Goal: Information Seeking & Learning: Learn about a topic

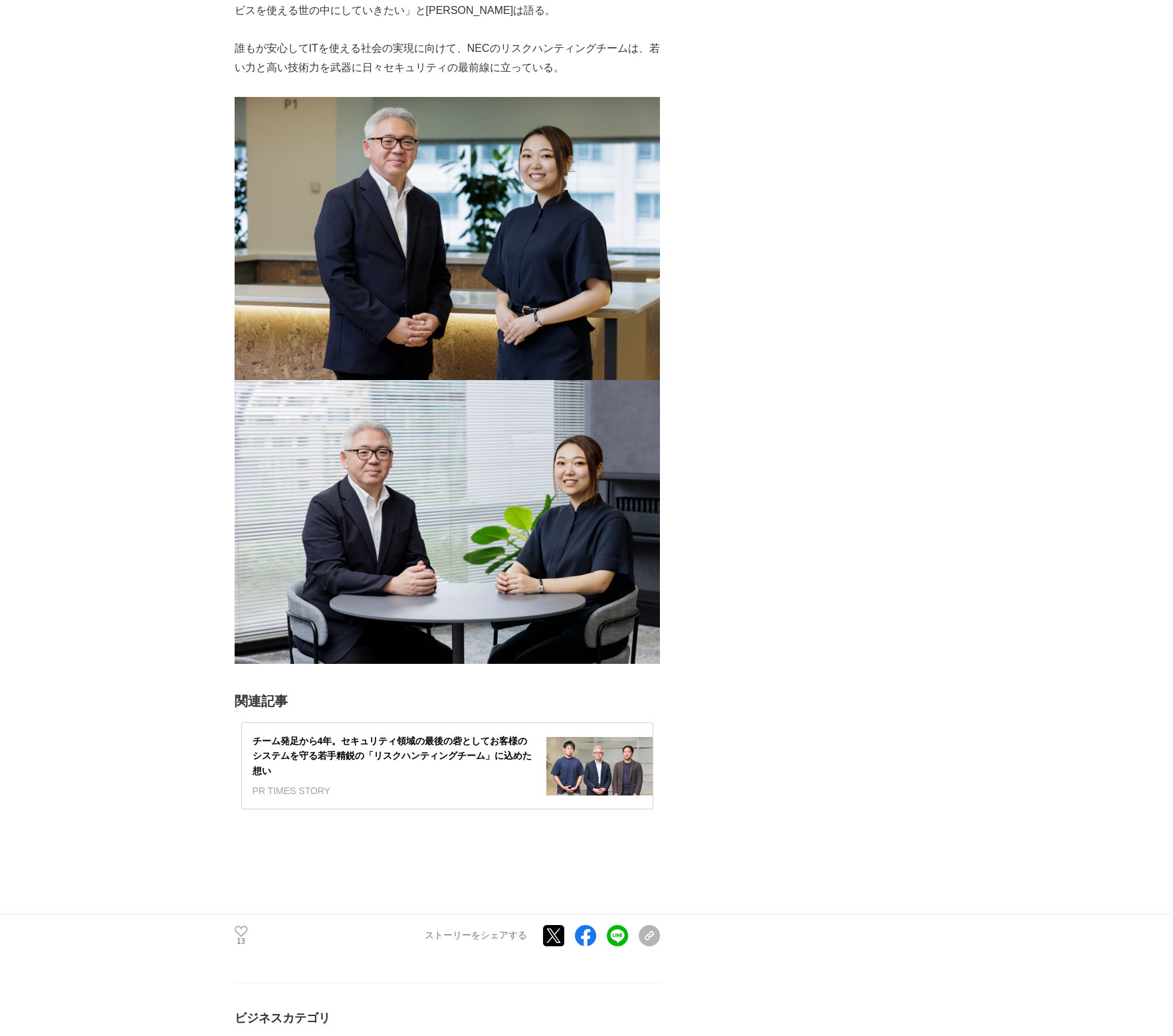
scroll to position [5650, 0]
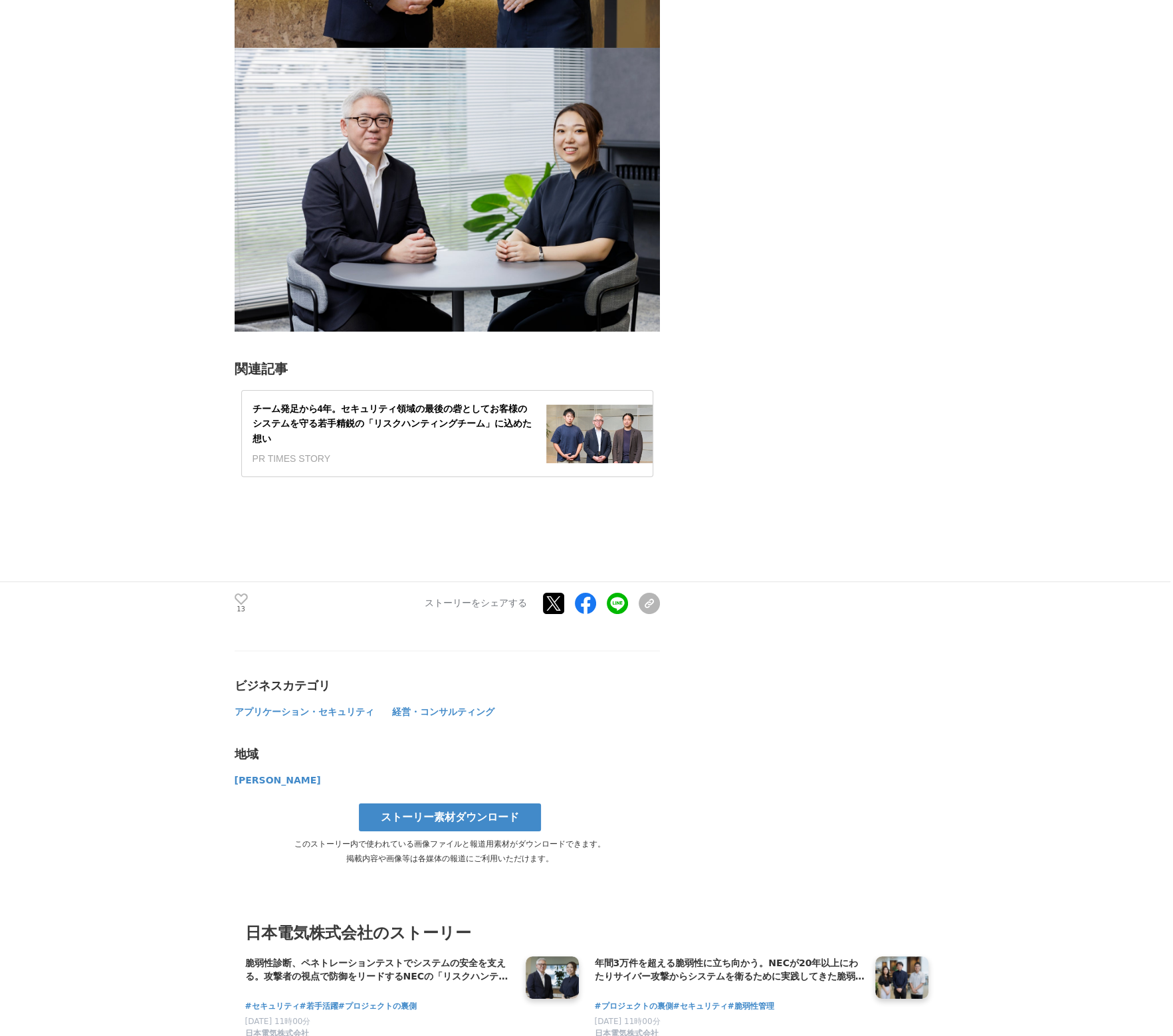
click at [513, 446] on div "チーム発足から4年。セキュリティ領域の最後の砦としてお客様のシステムを守る若手精鋭の「リスクハンティングチーム」に込めた想い" at bounding box center [394, 424] width 283 height 44
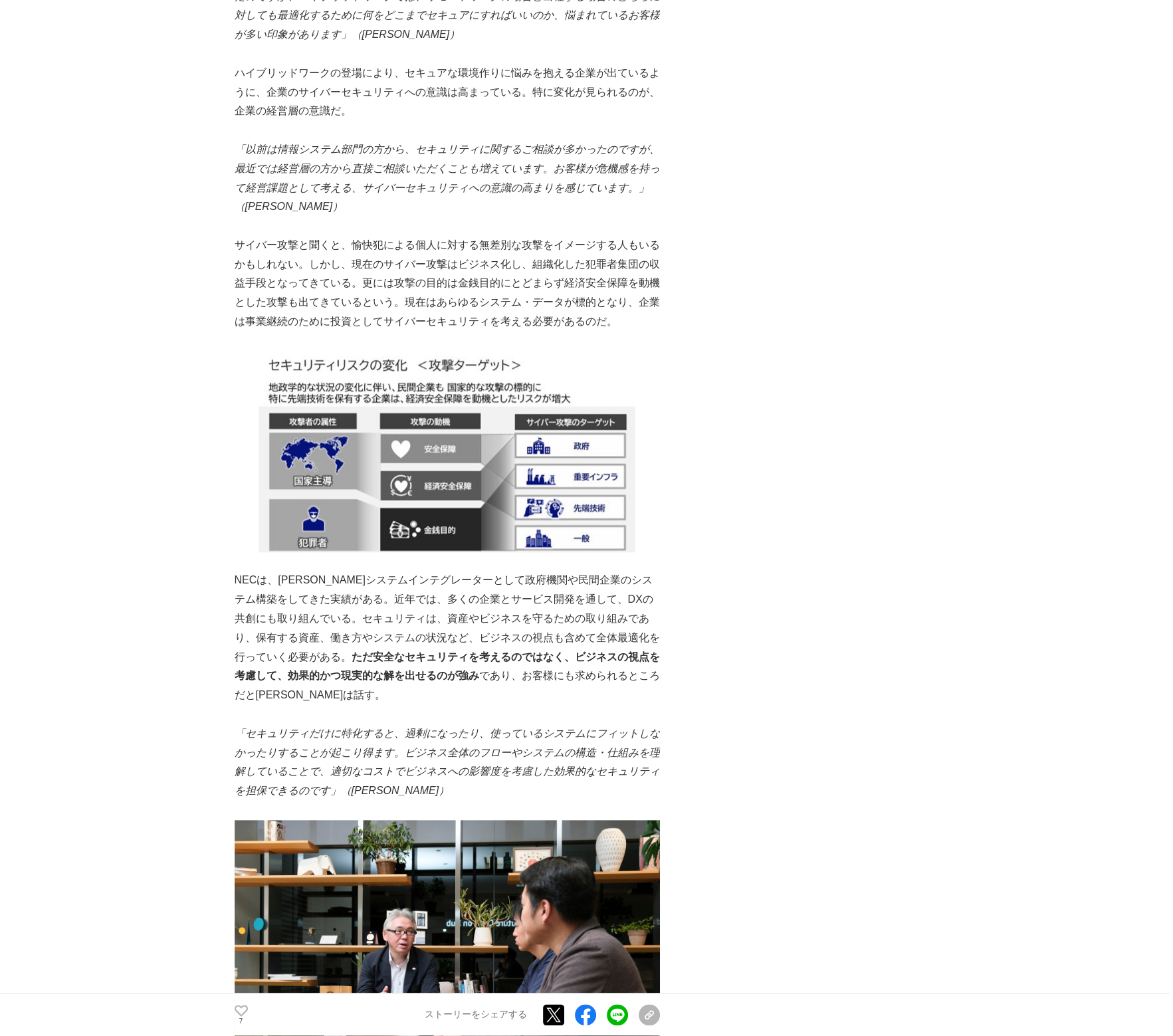
scroll to position [1330, 0]
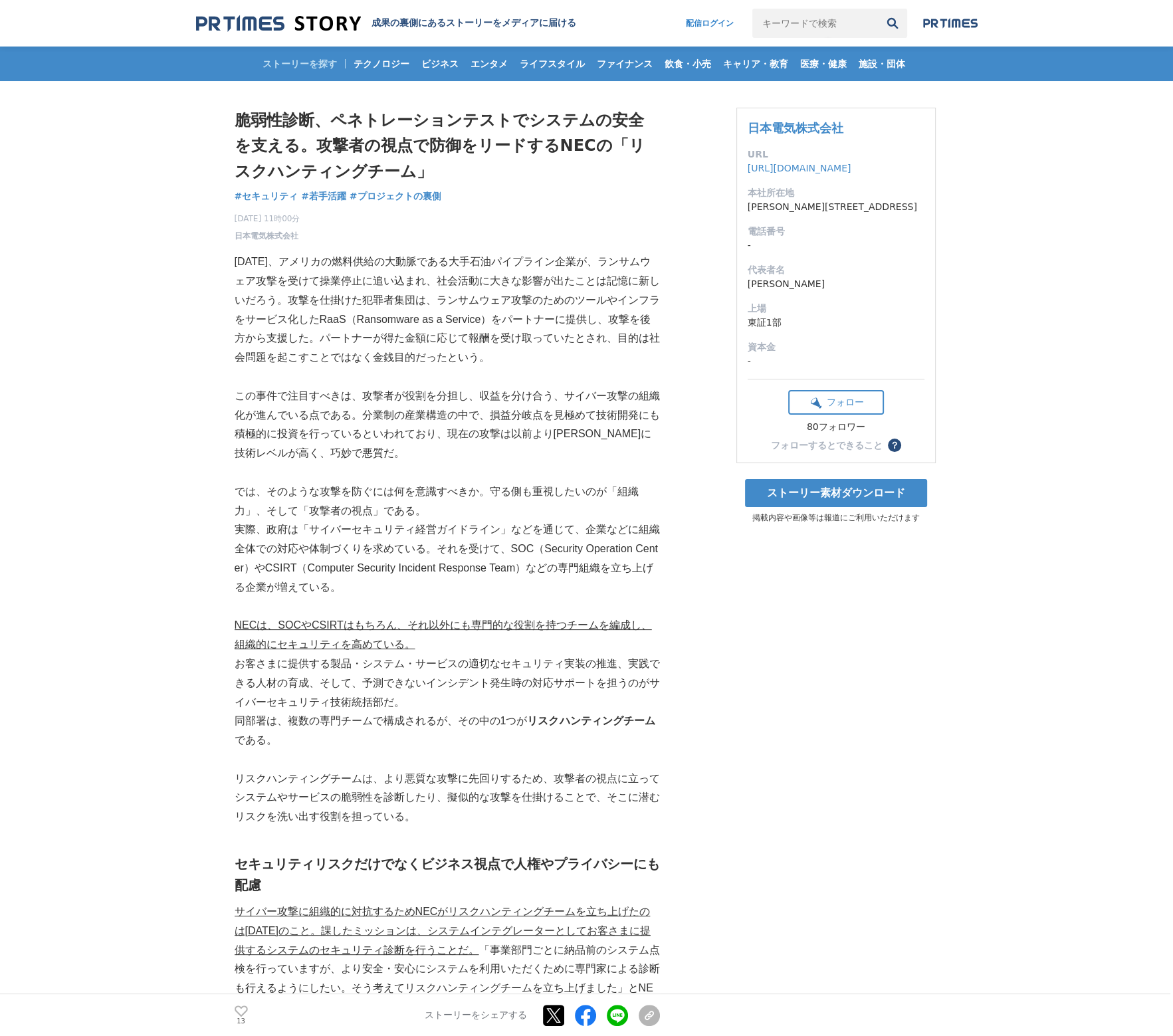
scroll to position [443, 0]
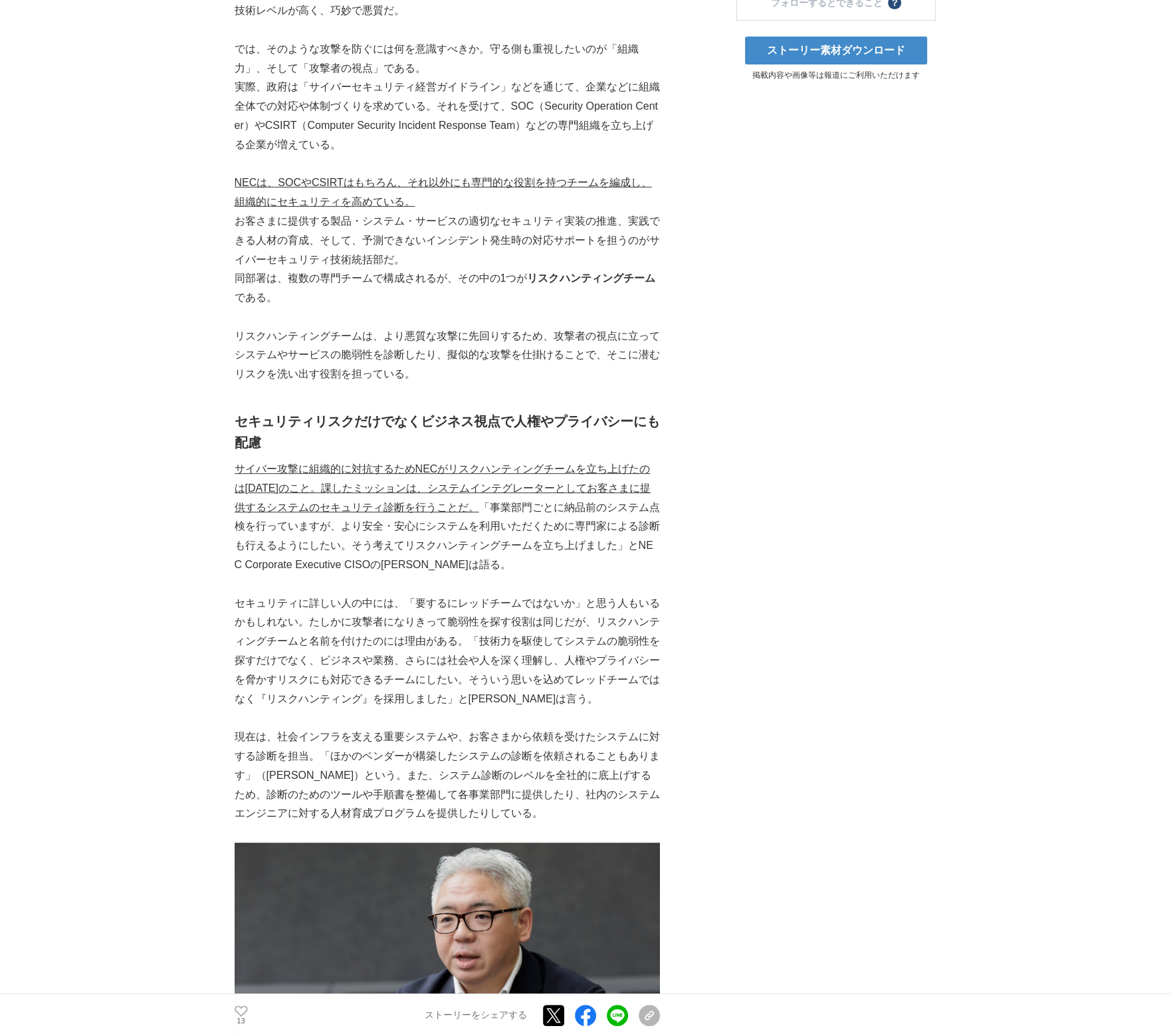
click at [263, 292] on p "同部署は、複数の専門チームで構成されるが、その中の1つが リスクハンティングチーム である。" at bounding box center [448, 288] width 426 height 39
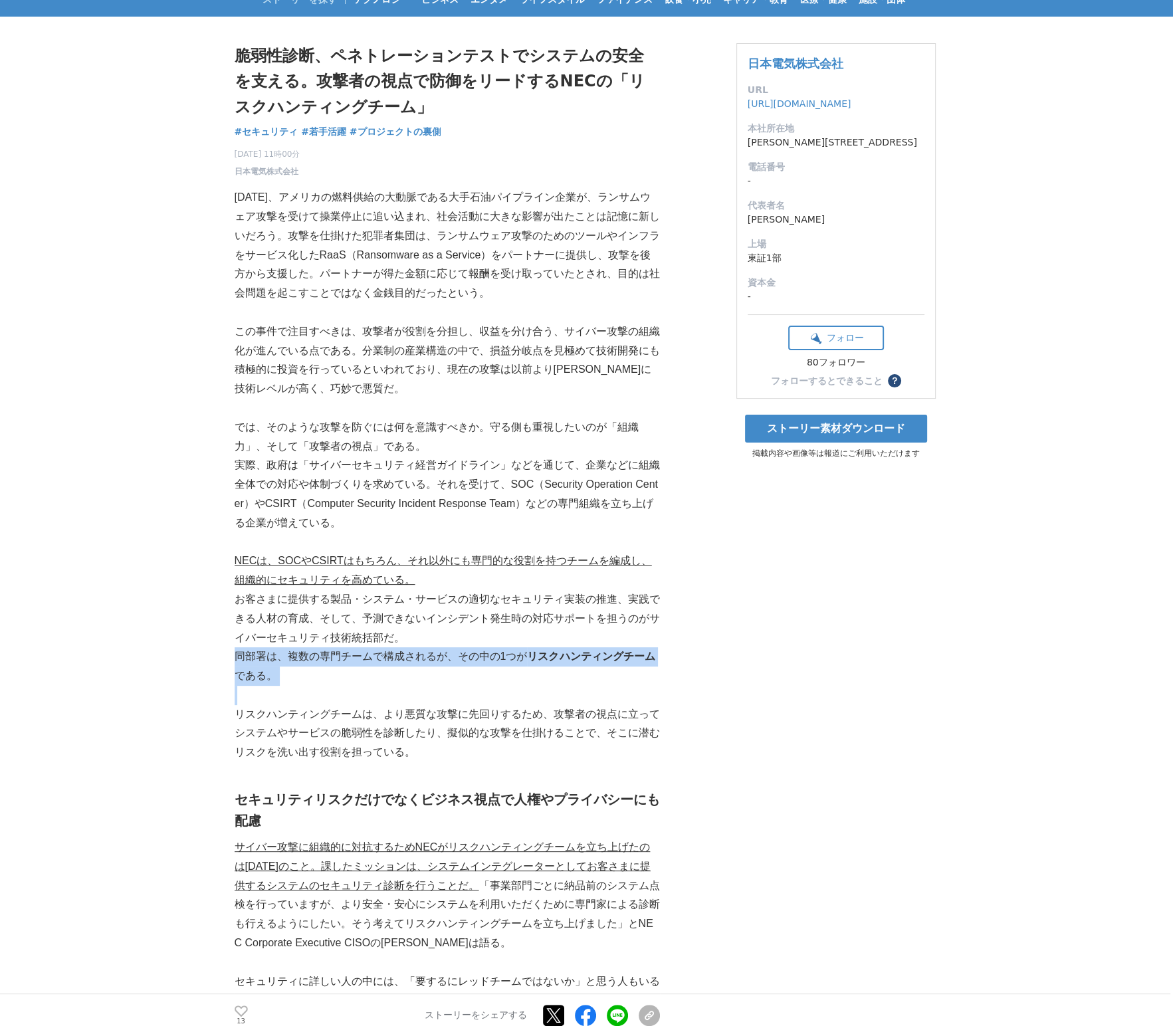
scroll to position [0, 0]
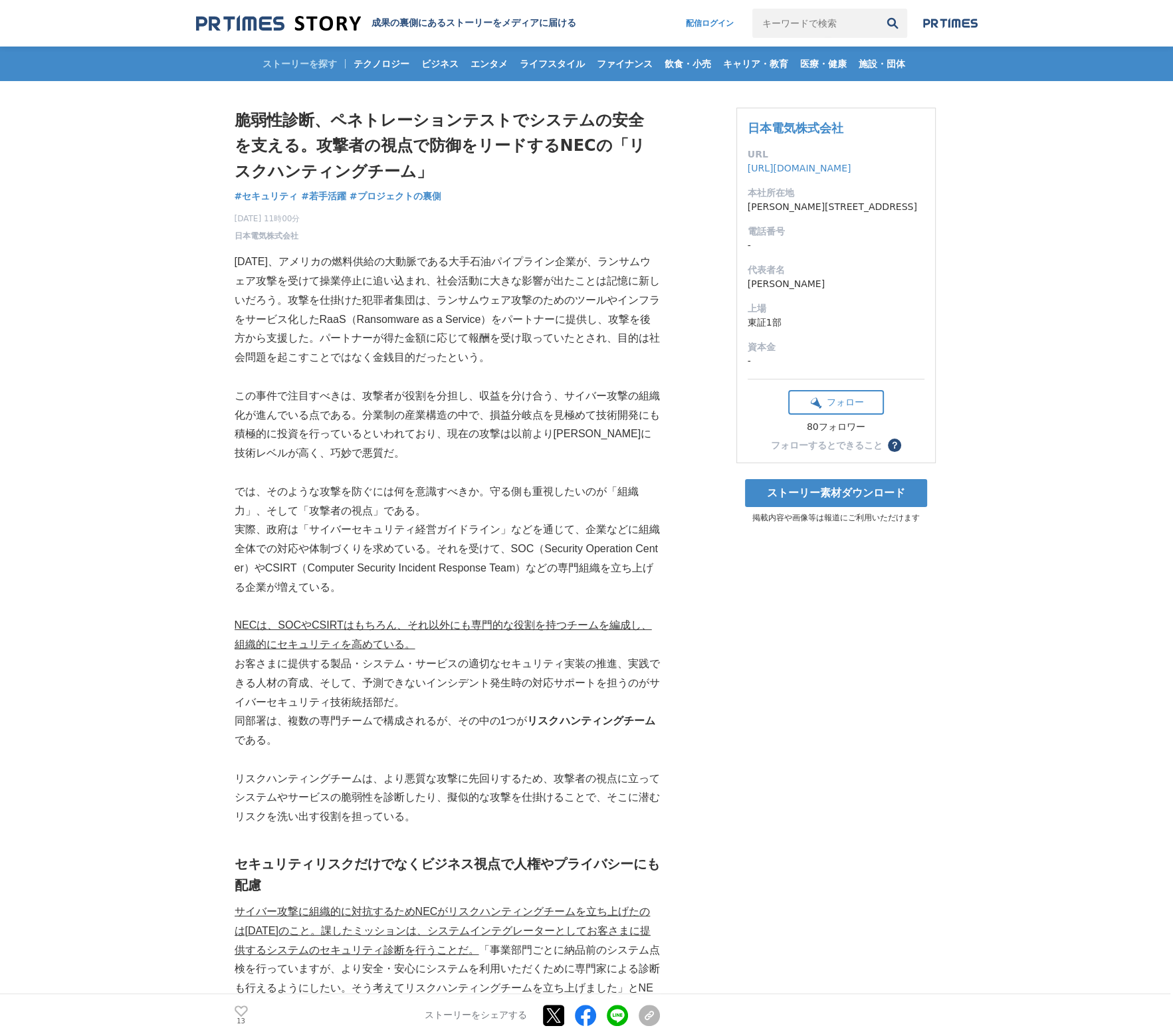
click at [257, 392] on p "この事件で注目すべきは、攻撃者が役割を分担し、収益を分け合う、サイバー攻撃の組織化が進んでいる点である。分業制の産業構造の中で、損益分岐点を見極めて技術開発に…" at bounding box center [448, 425] width 426 height 77
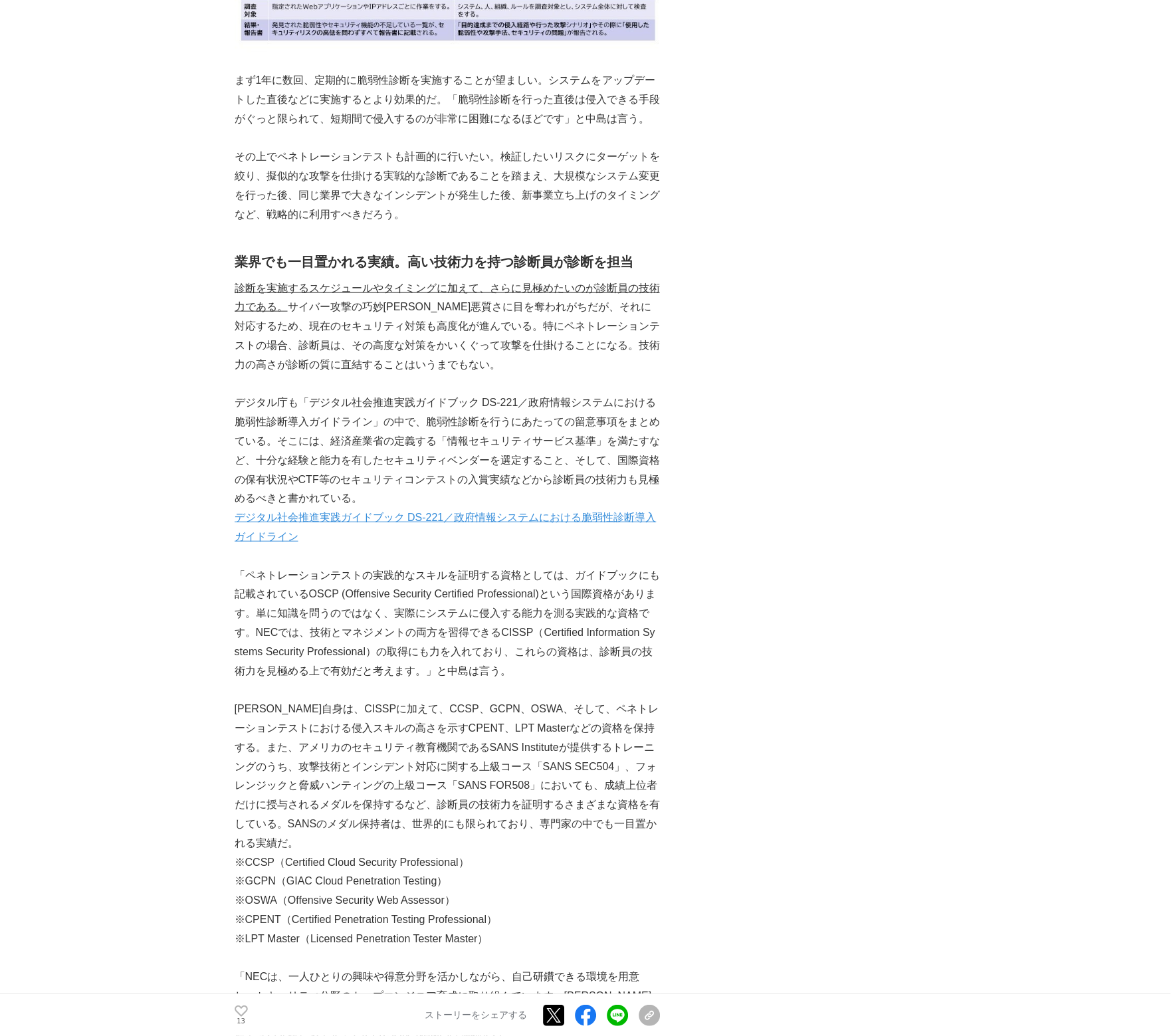
scroll to position [3766, 0]
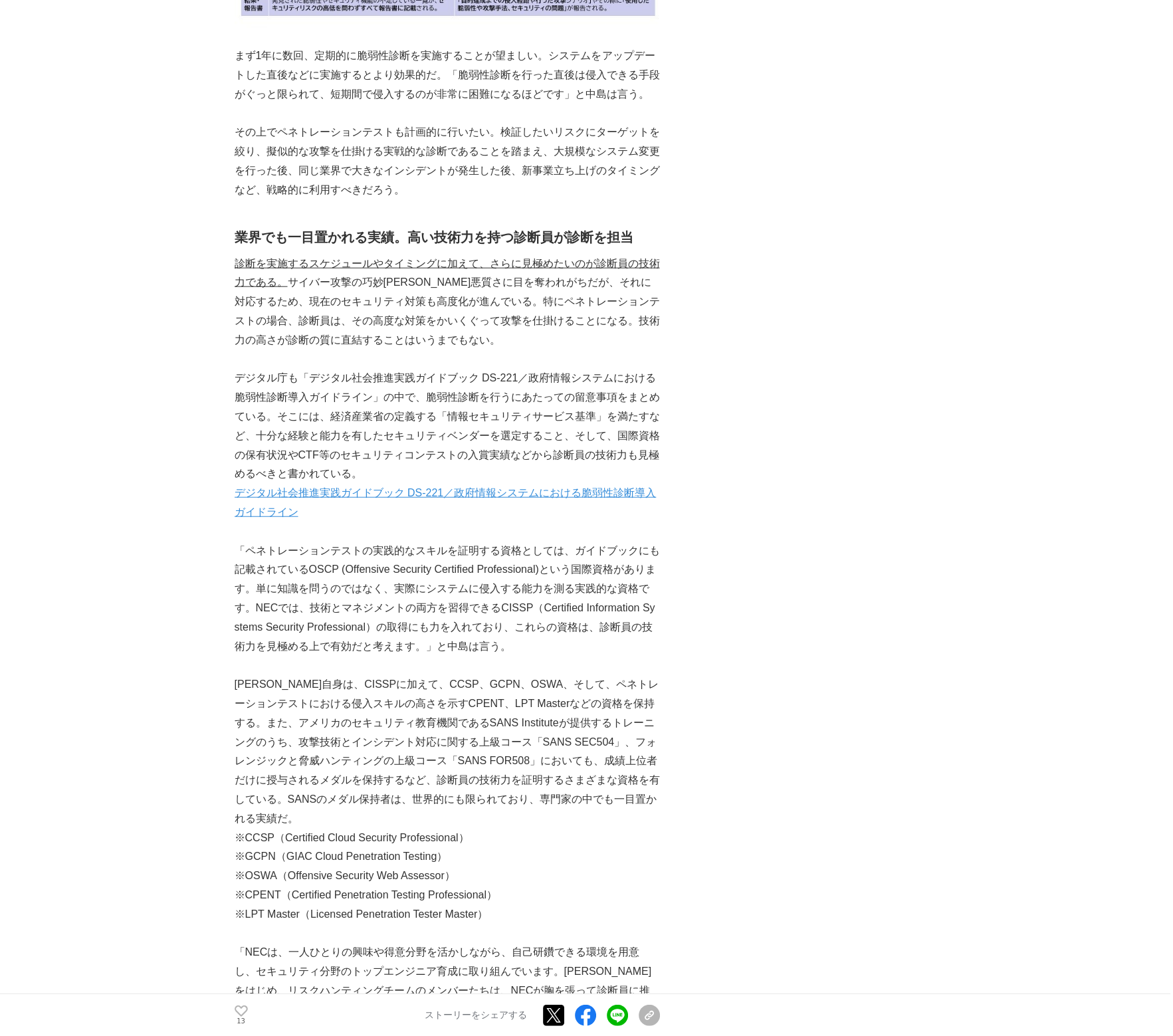
click at [312, 443] on p "デジタル庁も「デジタル社会推進実践ガイドブック DS-221／政府情報システムにおける脆弱性診断導入ガイドライン」の中で、脆弱性診断を行うにあたっての留意事項…" at bounding box center [448, 427] width 426 height 115
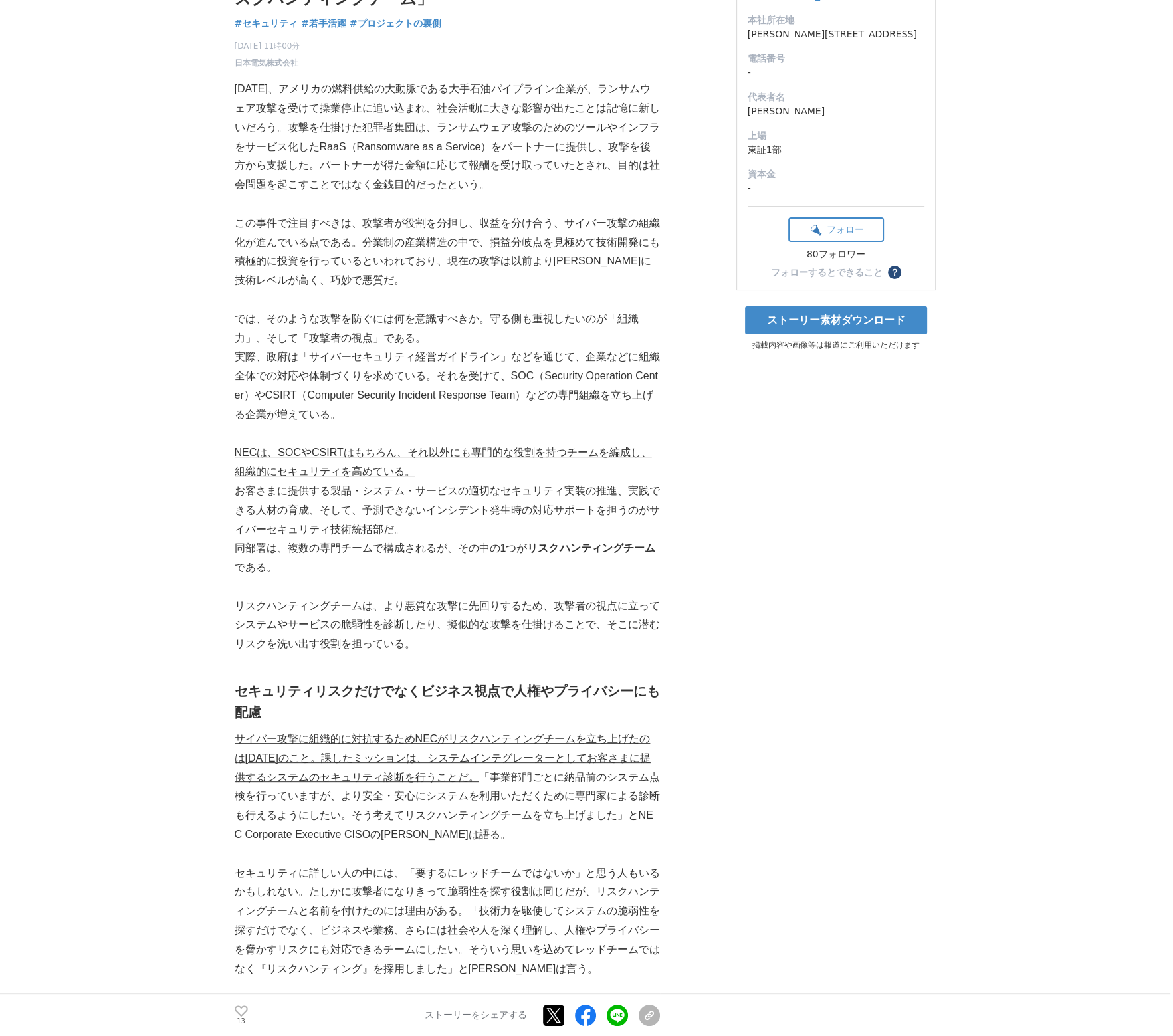
scroll to position [554, 0]
